Goal: Navigation & Orientation: Find specific page/section

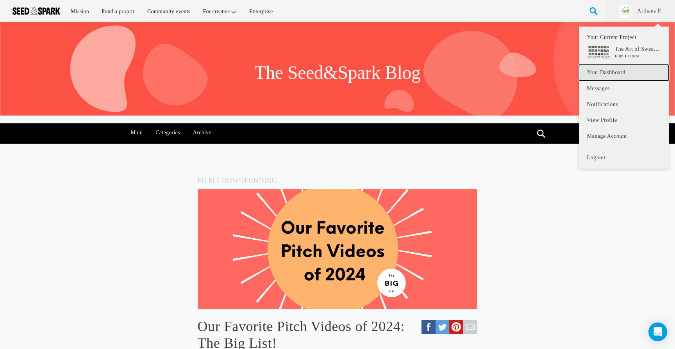
click at [626, 65] on link "Your Dashboard" at bounding box center [624, 73] width 90 height 16
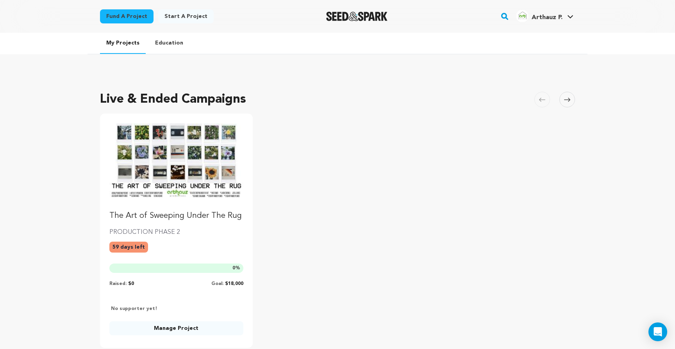
click at [212, 138] on img "Fund The Art of Sweeping Under The Rug" at bounding box center [176, 160] width 134 height 75
